Goal: Information Seeking & Learning: Learn about a topic

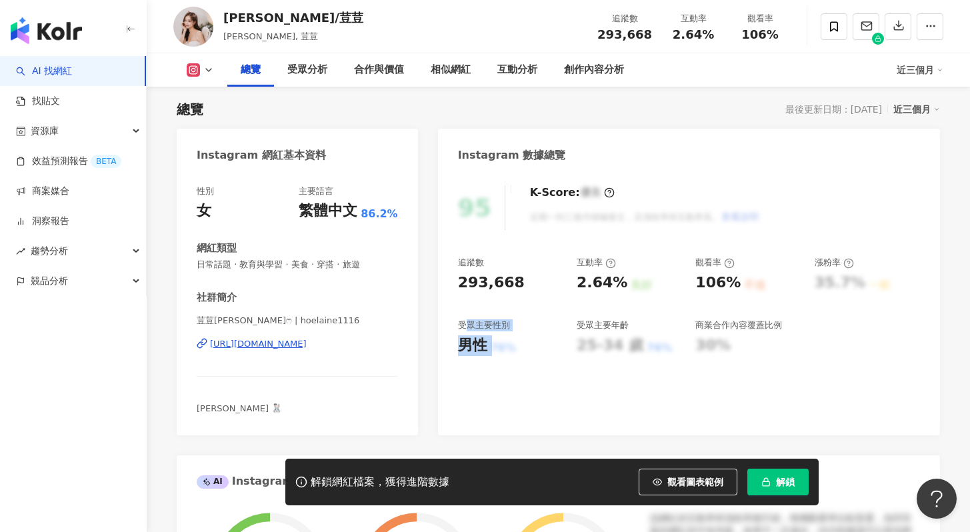
drag, startPoint x: 470, startPoint y: 331, endPoint x: 497, endPoint y: 351, distance: 33.3
click at [497, 351] on div "受眾主要性別 男性 76%" at bounding box center [510, 337] width 105 height 36
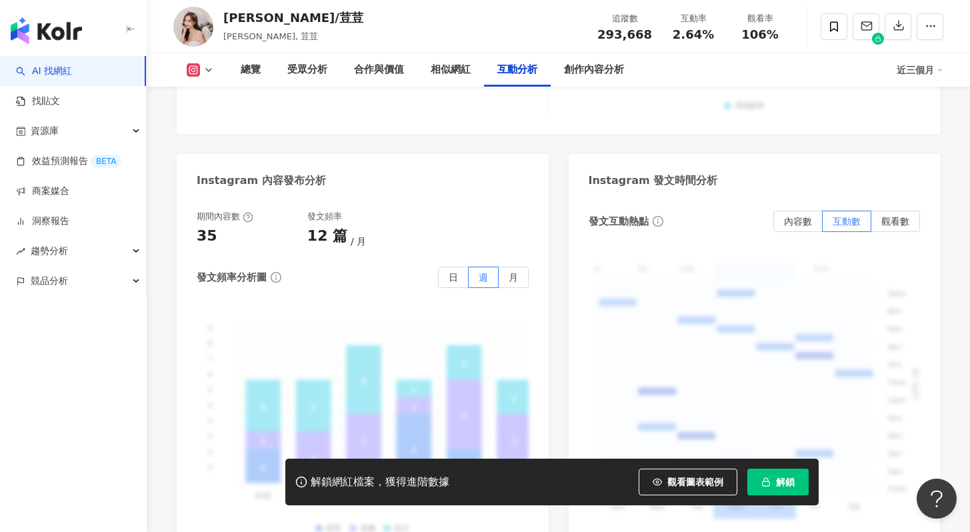
scroll to position [3374, 0]
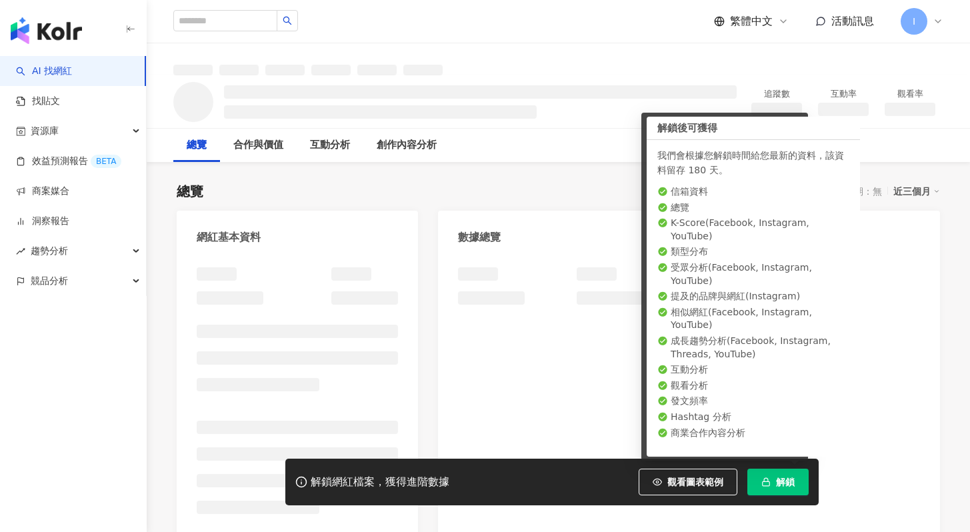
click at [790, 486] on span "解鎖" at bounding box center [785, 481] width 19 height 11
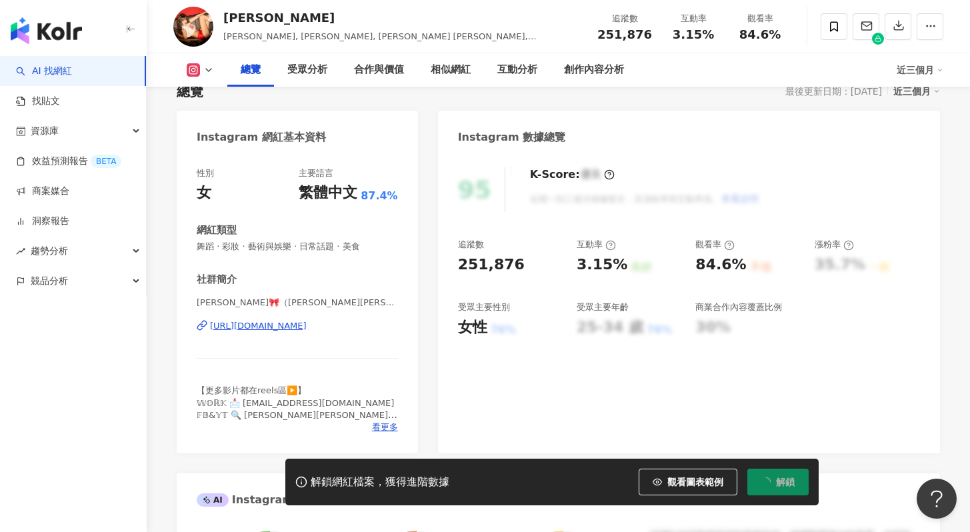
scroll to position [100, 0]
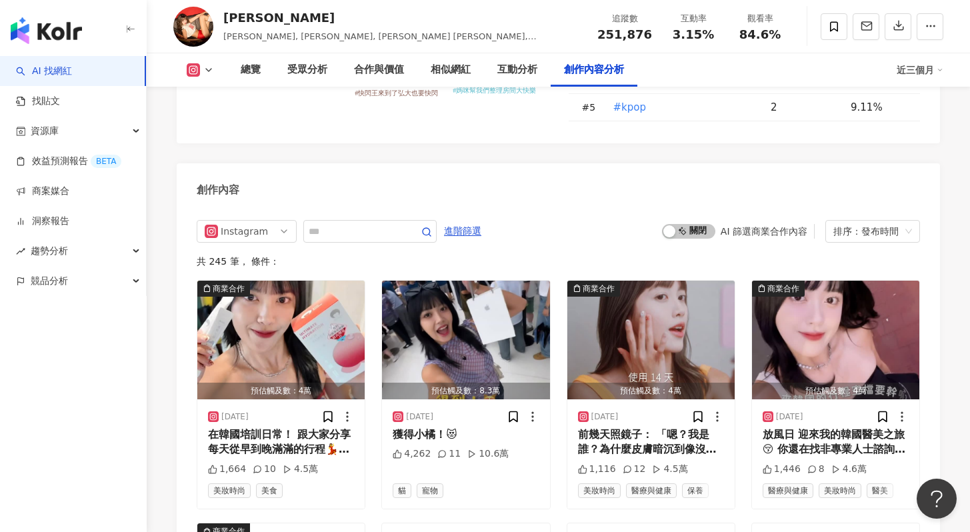
scroll to position [4079, 0]
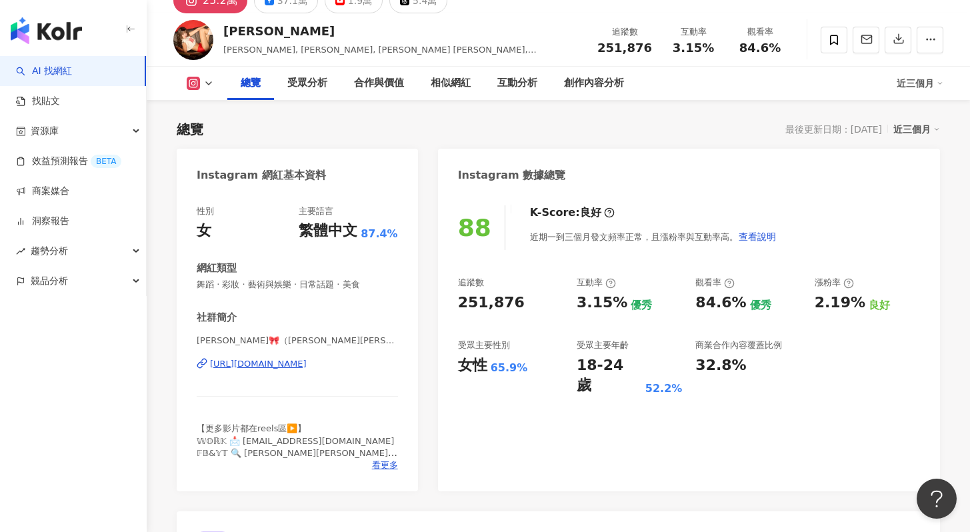
scroll to position [81, 0]
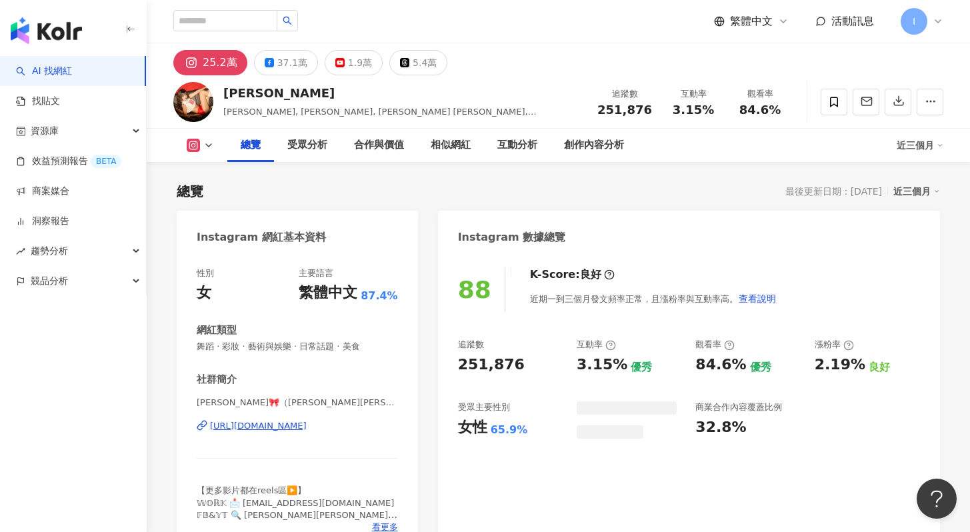
scroll to position [82, 0]
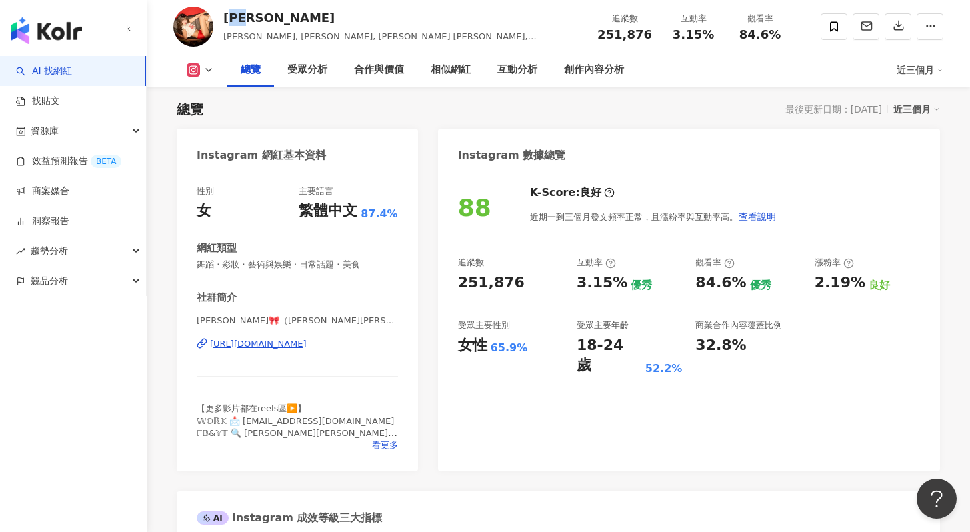
drag, startPoint x: 237, startPoint y: 20, endPoint x: 257, endPoint y: 14, distance: 20.9
click at [227, 20] on div "[PERSON_NAME]" at bounding box center [402, 17] width 359 height 17
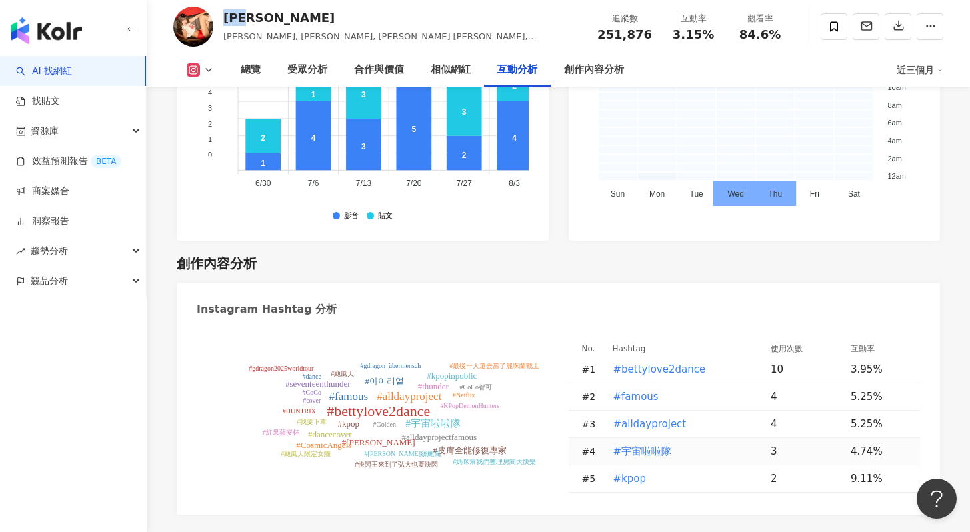
scroll to position [3734, 0]
drag, startPoint x: 252, startPoint y: 247, endPoint x: 332, endPoint y: 245, distance: 80.0
click at [332, 282] on div "Instagram Hashtag 分析" at bounding box center [558, 303] width 763 height 43
copy div "Hashtag 分析"
